Goal: Task Accomplishment & Management: Use online tool/utility

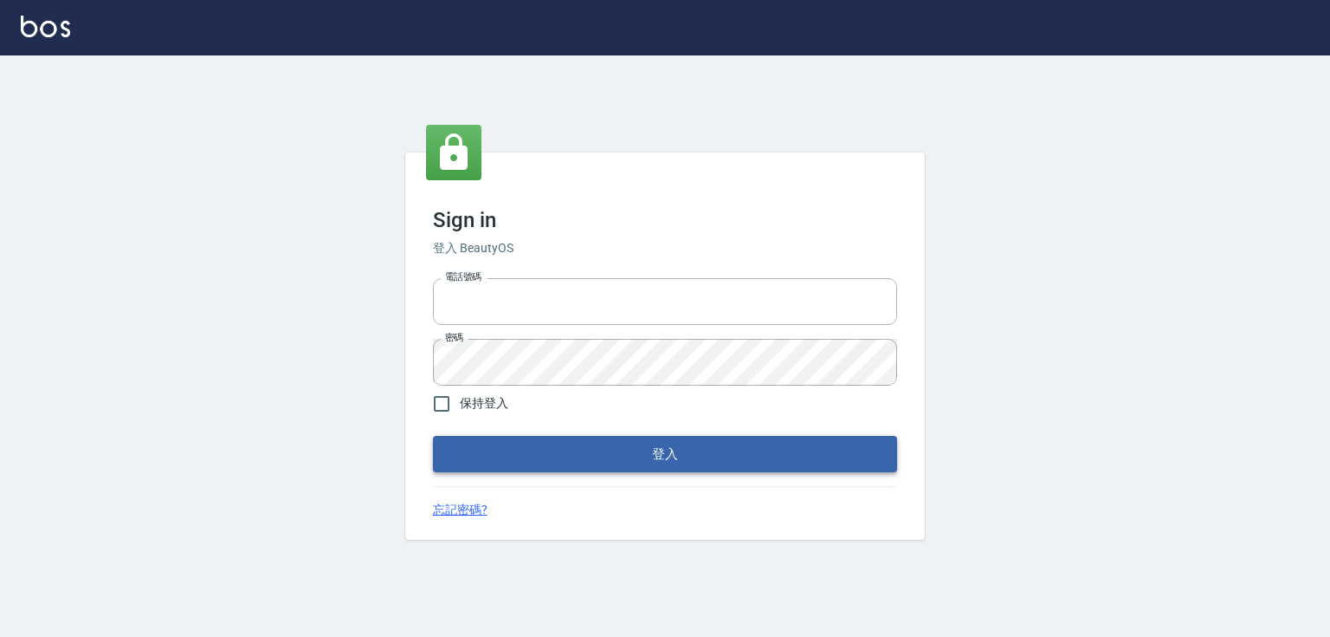
type input "0979268866"
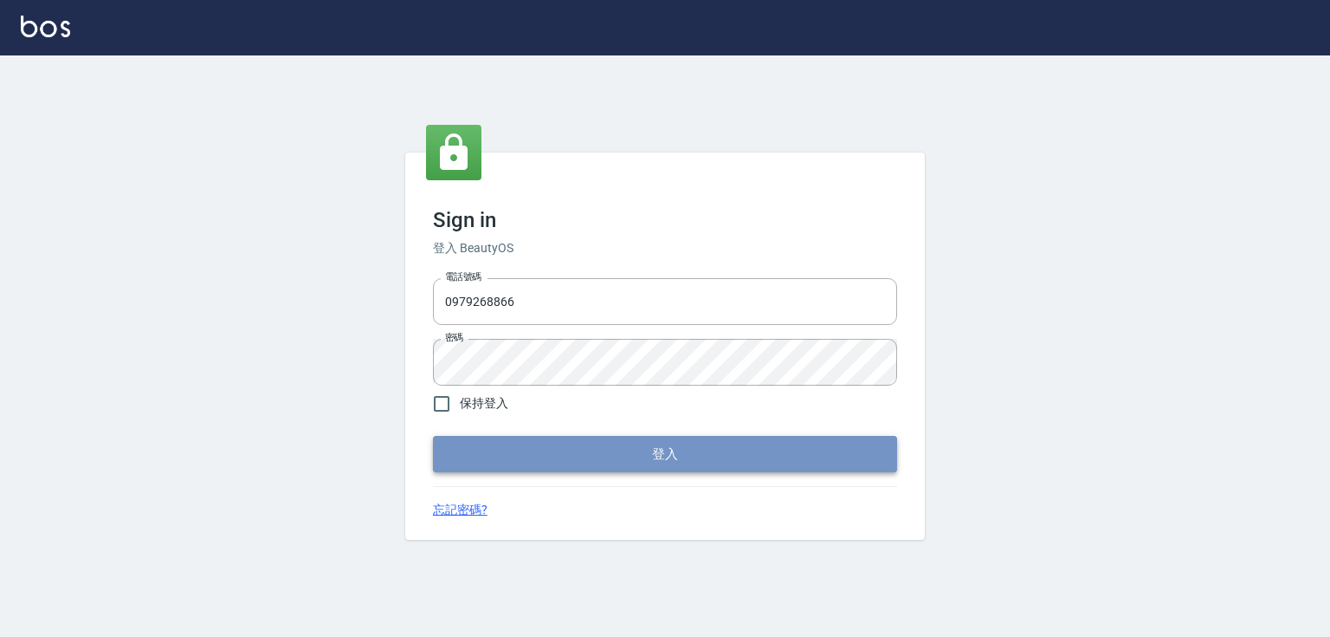
click at [714, 448] on button "登入" at bounding box center [665, 454] width 464 height 36
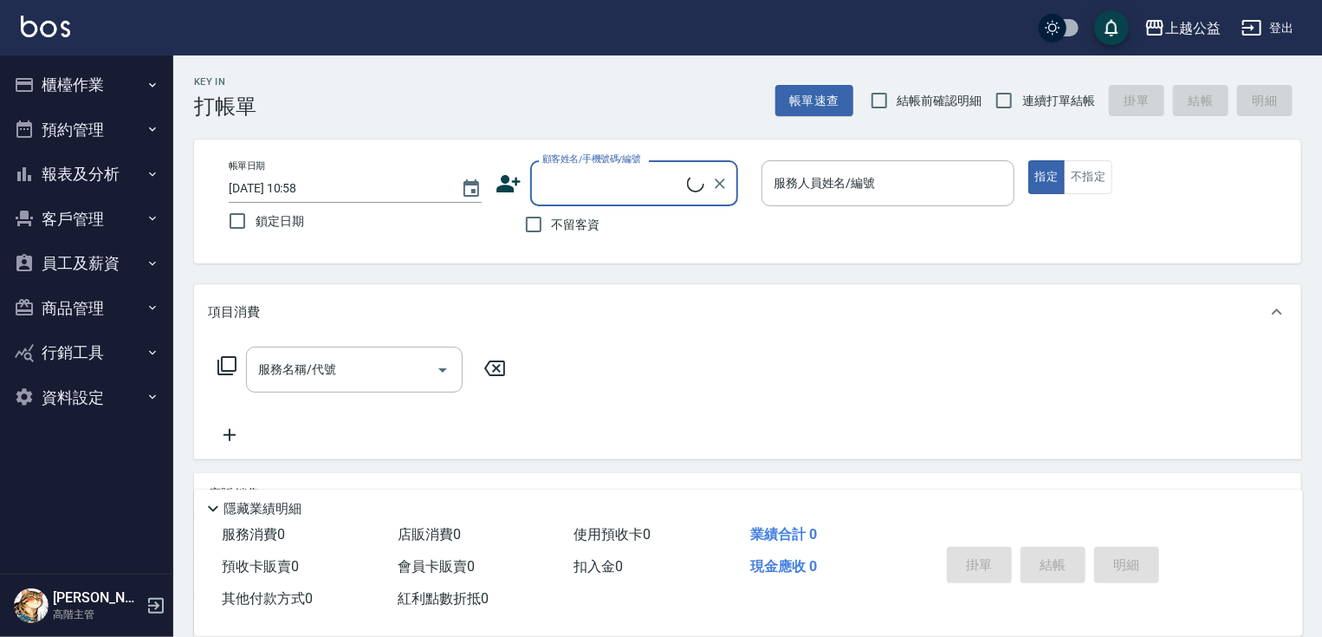
click at [83, 101] on button "櫃檯作業" at bounding box center [86, 84] width 159 height 45
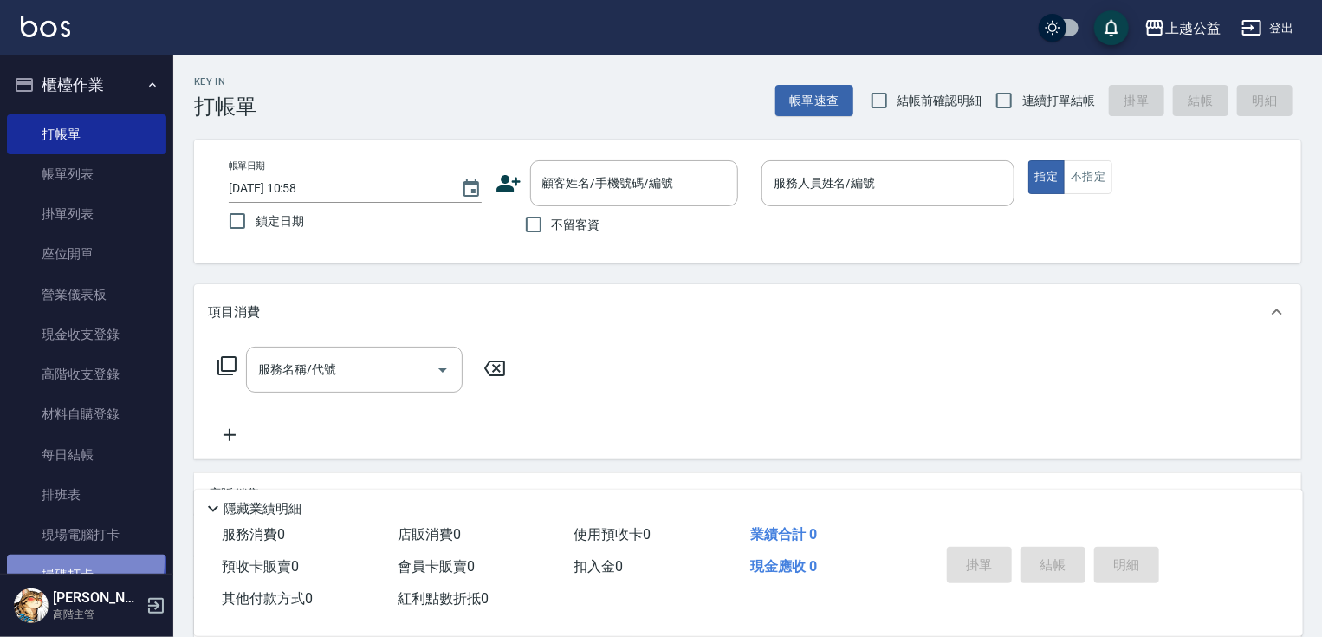
click at [68, 560] on link "掃碼打卡" at bounding box center [86, 574] width 159 height 40
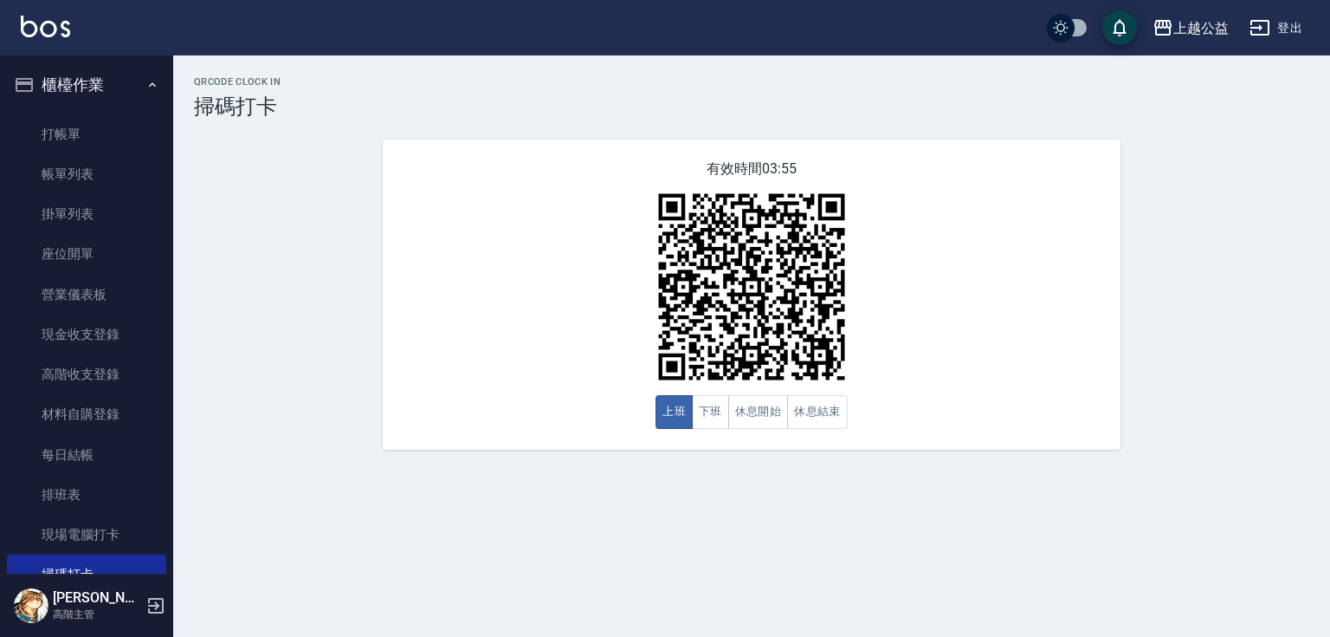
scroll to position [360, 0]
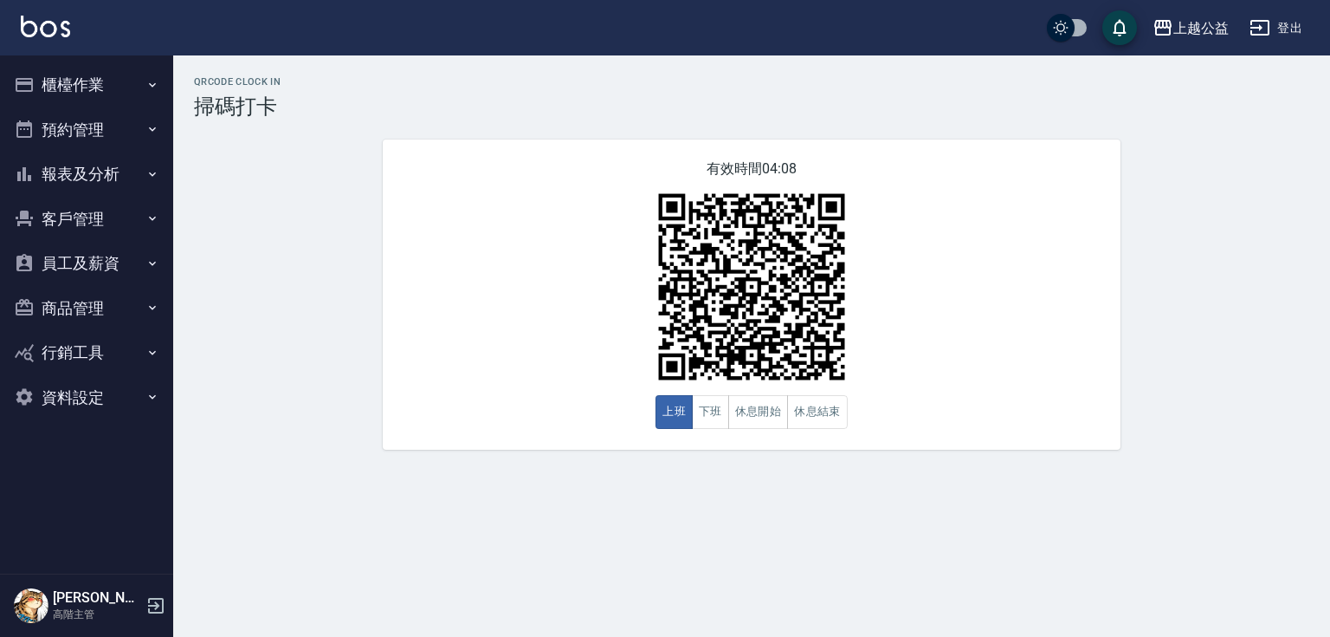
drag, startPoint x: 315, startPoint y: 572, endPoint x: 350, endPoint y: 569, distance: 34.7
click at [319, 572] on div "QRcode Clock In 掃碼打卡 有效時間 04:08 上班 下班 休息開始 休息結束" at bounding box center [665, 318] width 1330 height 637
drag, startPoint x: 350, startPoint y: 569, endPoint x: 350, endPoint y: 612, distance: 42.4
click at [350, 572] on div "QRcode Clock In 掃碼打卡 有效時間 04:08 上班 下班 休息開始 休息結束" at bounding box center [665, 318] width 1330 height 637
